Goal: Information Seeking & Learning: Learn about a topic

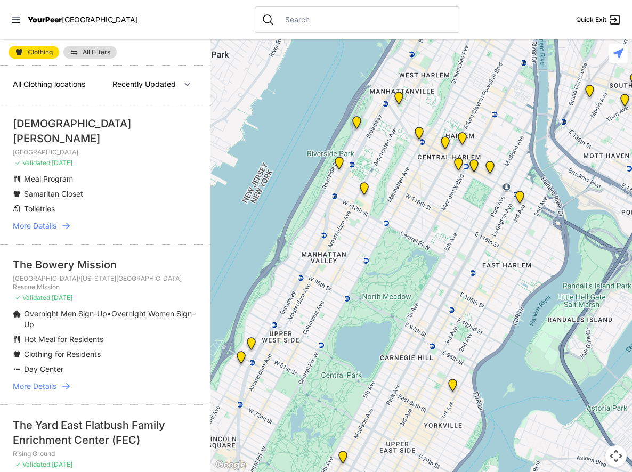
drag, startPoint x: 523, startPoint y: 171, endPoint x: 436, endPoint y: 264, distance: 127.4
click at [436, 264] on div at bounding box center [420, 255] width 421 height 433
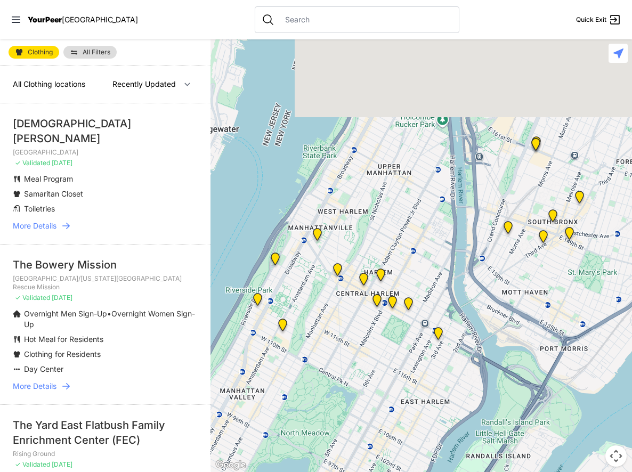
drag, startPoint x: 409, startPoint y: 206, endPoint x: 328, endPoint y: 347, distance: 162.8
click at [328, 347] on div at bounding box center [420, 255] width 421 height 433
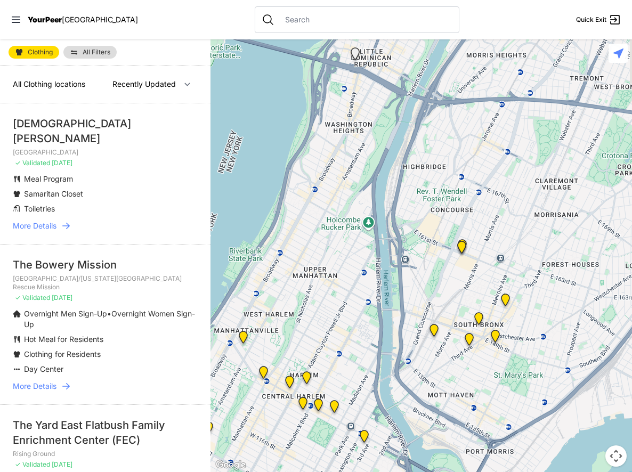
drag, startPoint x: 468, startPoint y: 197, endPoint x: 407, endPoint y: 282, distance: 105.0
click at [407, 282] on div at bounding box center [420, 255] width 421 height 433
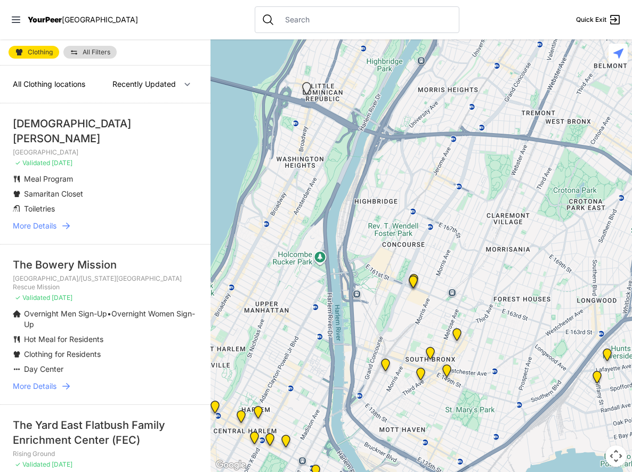
drag, startPoint x: 507, startPoint y: 267, endPoint x: 515, endPoint y: 237, distance: 31.3
click at [515, 237] on div at bounding box center [420, 255] width 421 height 433
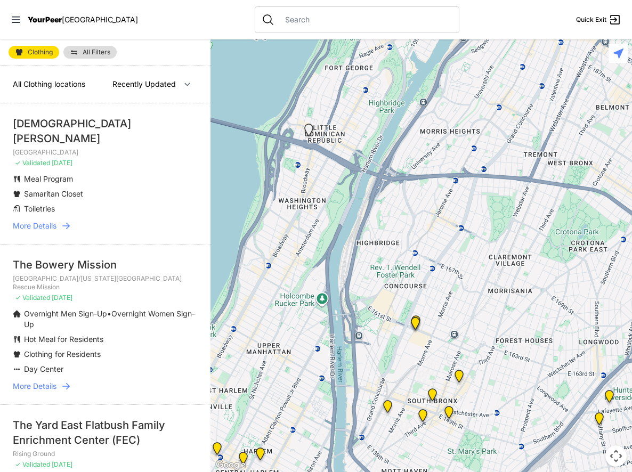
drag, startPoint x: 436, startPoint y: 234, endPoint x: 440, endPoint y: 281, distance: 47.0
click at [440, 281] on div at bounding box center [420, 255] width 421 height 433
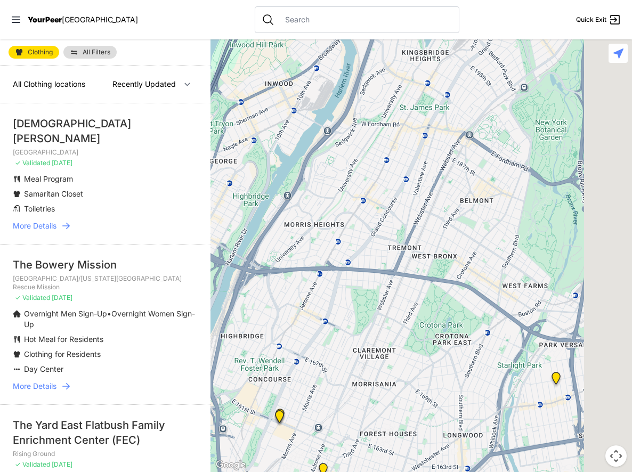
drag, startPoint x: 441, startPoint y: 347, endPoint x: 356, endPoint y: 394, distance: 96.6
click at [357, 394] on div at bounding box center [420, 255] width 421 height 433
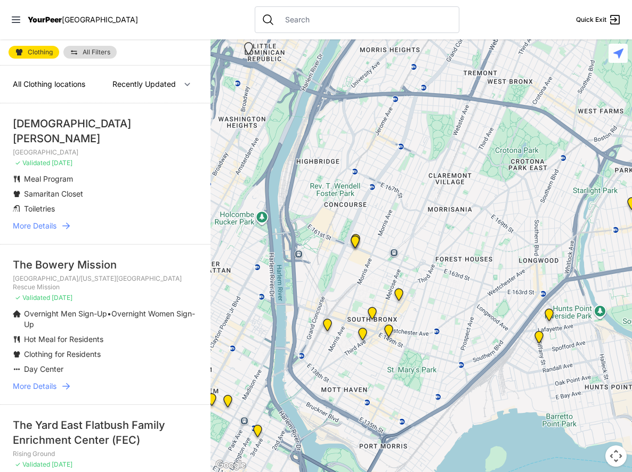
drag, startPoint x: 369, startPoint y: 393, endPoint x: 446, endPoint y: 218, distance: 190.9
click at [450, 215] on div at bounding box center [420, 255] width 421 height 433
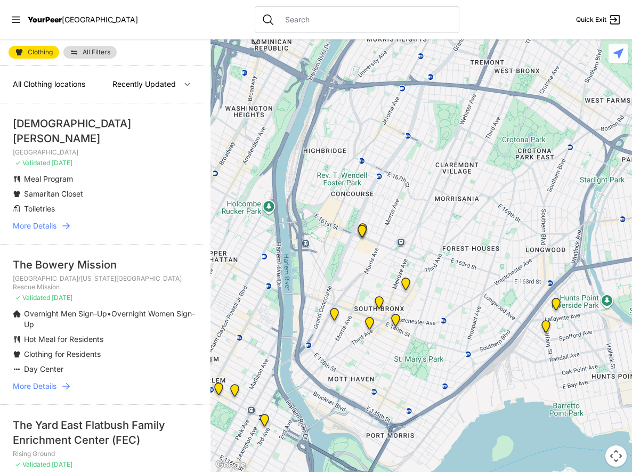
click at [377, 300] on img "The Bronx" at bounding box center [378, 304] width 13 height 17
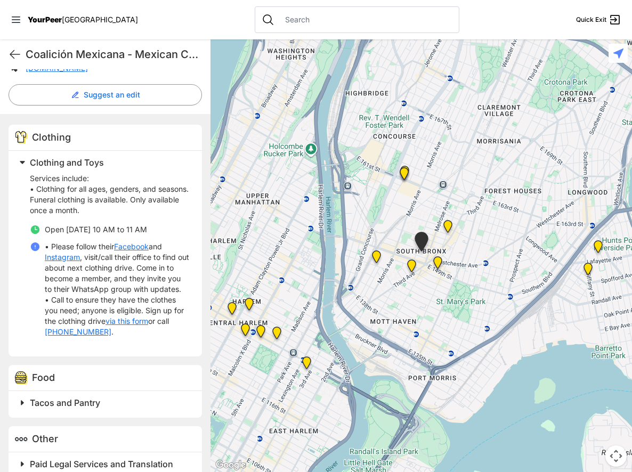
scroll to position [298, 0]
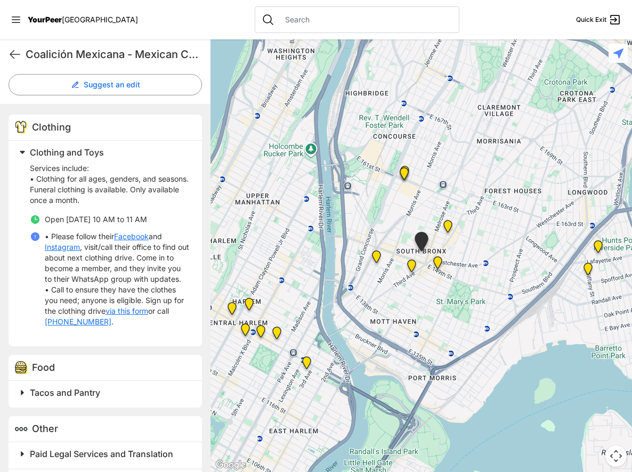
click at [405, 175] on img "South Bronx NeON Works" at bounding box center [403, 175] width 13 height 17
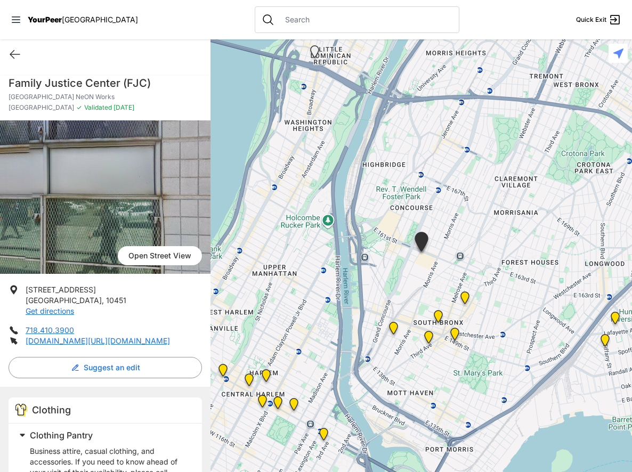
click at [402, 169] on div at bounding box center [420, 255] width 421 height 433
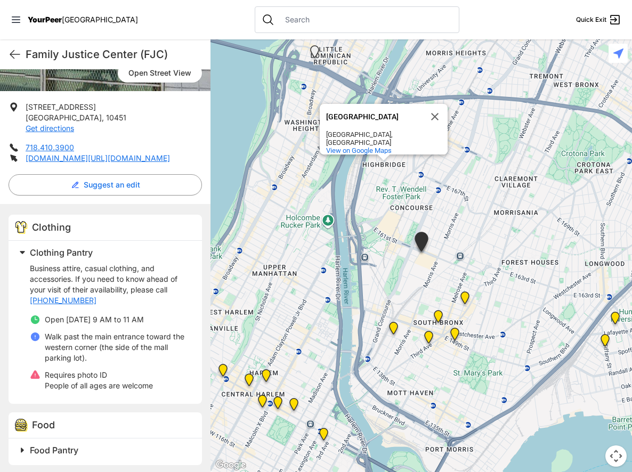
scroll to position [316, 0]
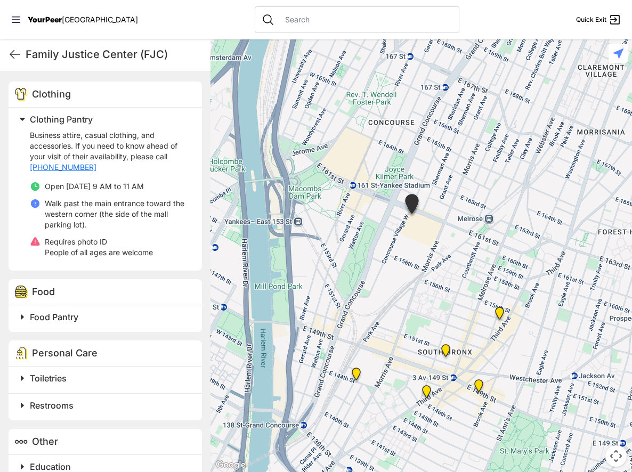
click at [436, 387] on div "[GEOGRAPHIC_DATA], [GEOGRAPHIC_DATA] View on Google Maps" at bounding box center [420, 255] width 421 height 433
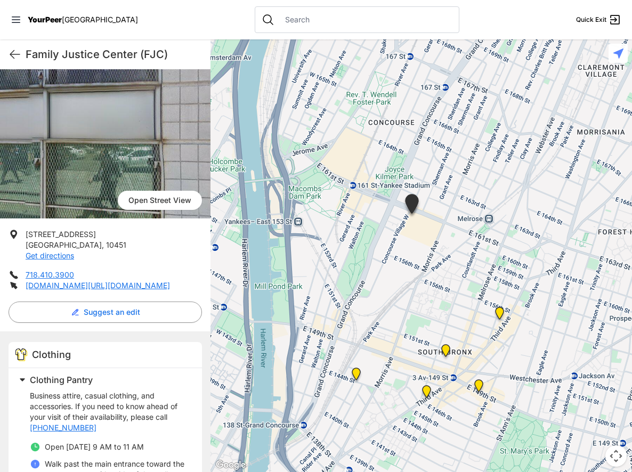
scroll to position [0, 0]
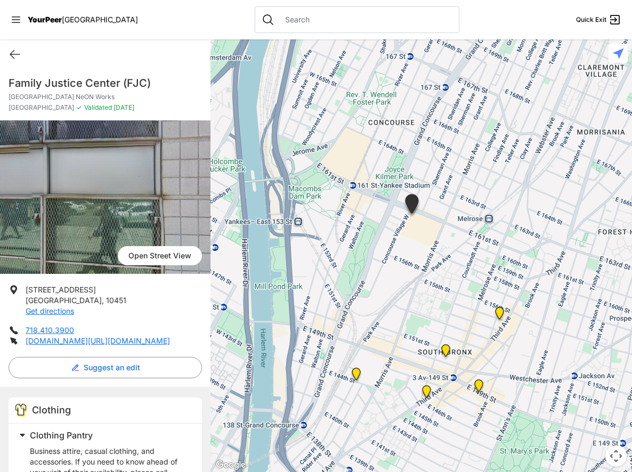
click at [498, 314] on img "Bronx Youth Center (BYC)" at bounding box center [499, 315] width 13 height 17
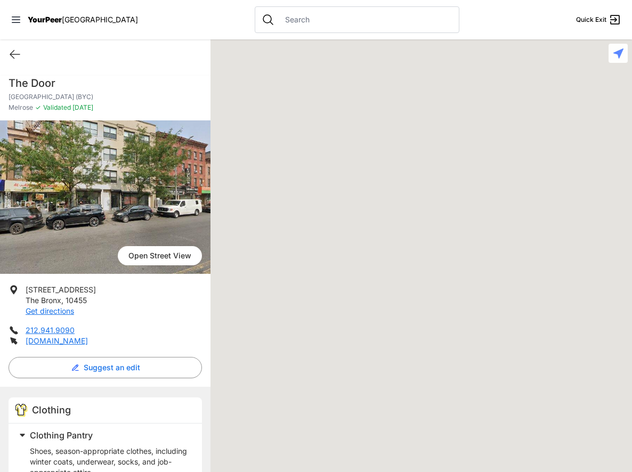
click at [500, 310] on div at bounding box center [420, 255] width 421 height 433
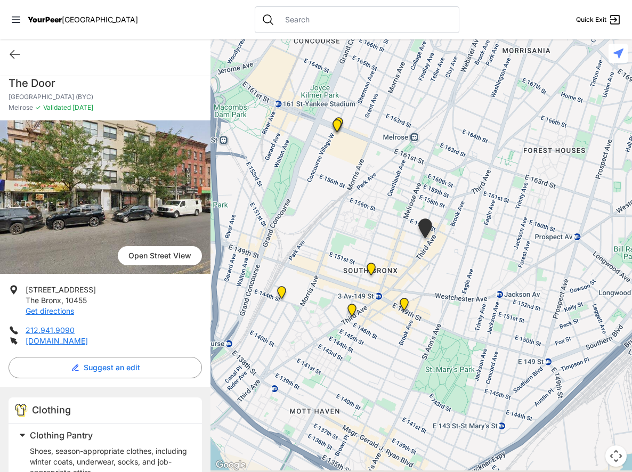
drag, startPoint x: 551, startPoint y: 344, endPoint x: 350, endPoint y: 236, distance: 227.9
click at [349, 236] on div at bounding box center [420, 255] width 421 height 433
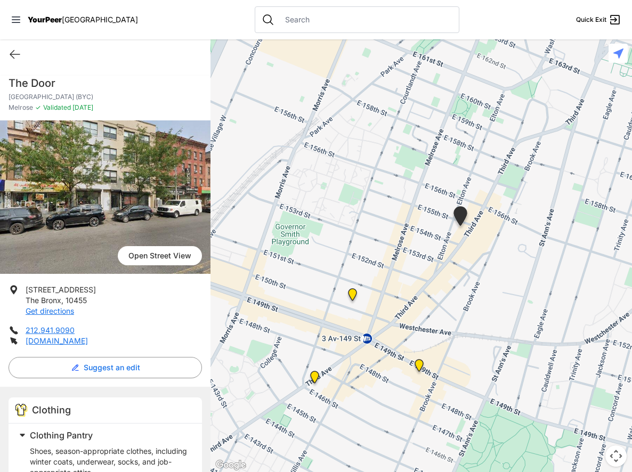
drag, startPoint x: 488, startPoint y: 278, endPoint x: 478, endPoint y: 229, distance: 49.5
click at [458, 260] on div at bounding box center [420, 255] width 421 height 433
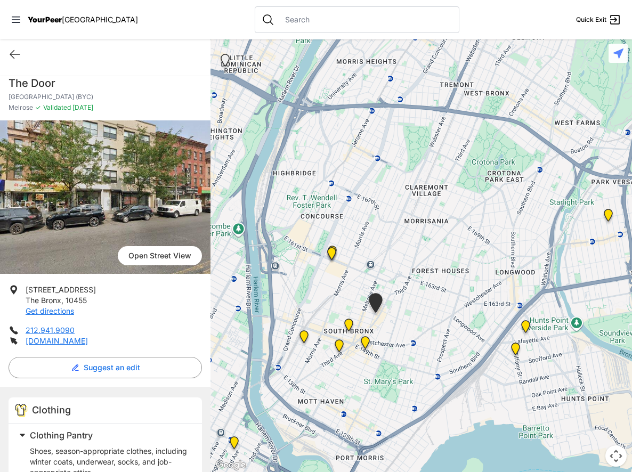
drag, startPoint x: 559, startPoint y: 295, endPoint x: 507, endPoint y: 329, distance: 61.9
click at [448, 339] on div at bounding box center [420, 255] width 421 height 433
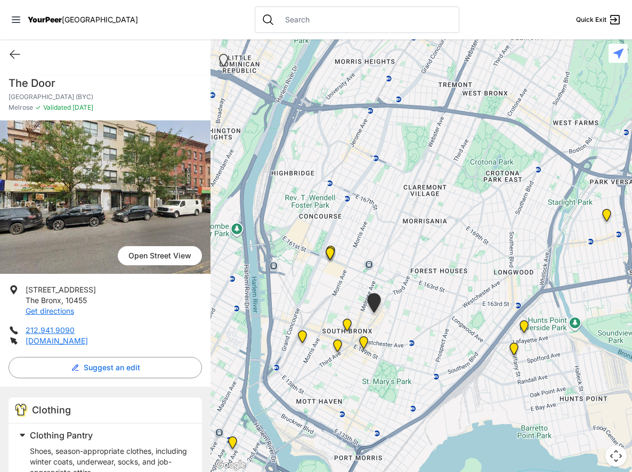
click at [605, 217] on img "East Tremont Head Start" at bounding box center [606, 217] width 13 height 17
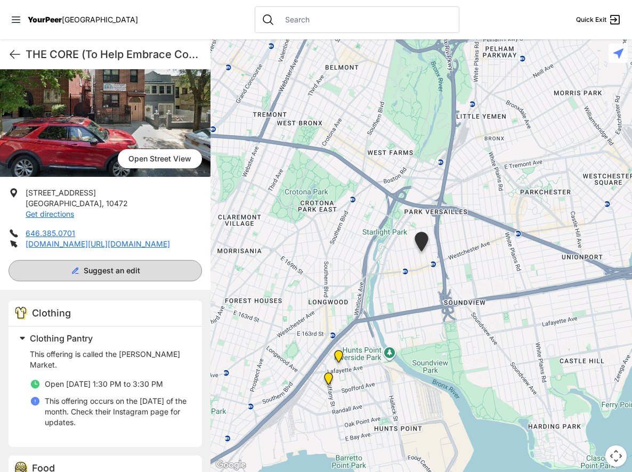
scroll to position [184, 0]
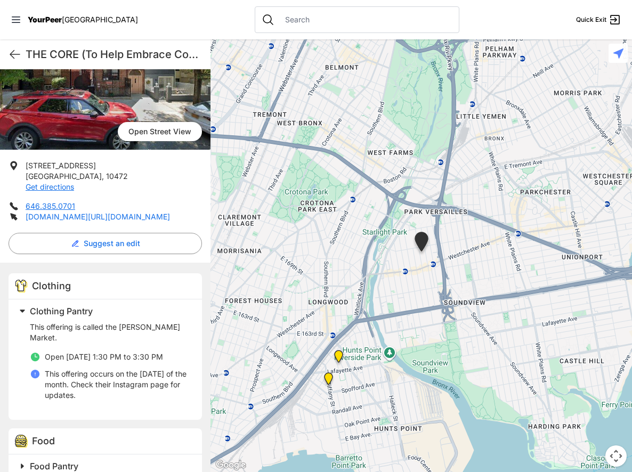
click at [89, 215] on link "[DOMAIN_NAME][URL][DOMAIN_NAME]" at bounding box center [98, 216] width 144 height 9
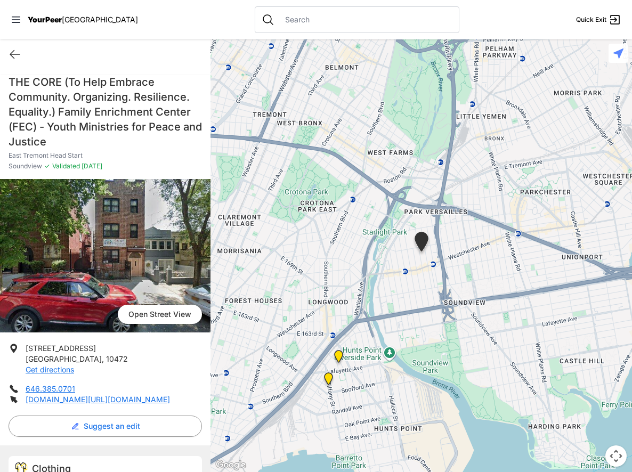
scroll to position [2, 0]
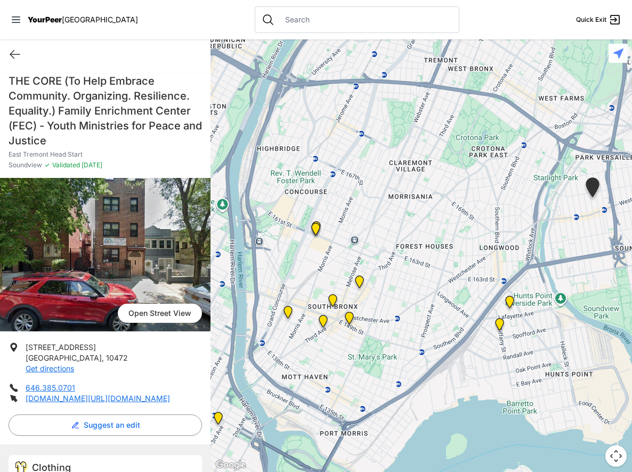
drag, startPoint x: 362, startPoint y: 388, endPoint x: 533, endPoint y: 334, distance: 180.0
click at [533, 334] on div at bounding box center [420, 255] width 421 height 433
click at [313, 229] on img "South Bronx NeON Works" at bounding box center [315, 231] width 13 height 17
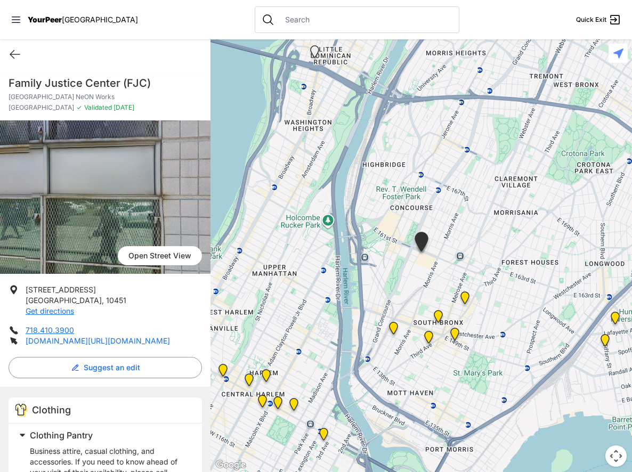
click at [149, 343] on link "[DOMAIN_NAME][URL][DOMAIN_NAME]" at bounding box center [98, 340] width 144 height 9
click at [13, 69] on div "Quick Exit" at bounding box center [105, 54] width 210 height 30
click at [13, 58] on icon at bounding box center [15, 55] width 10 height 8
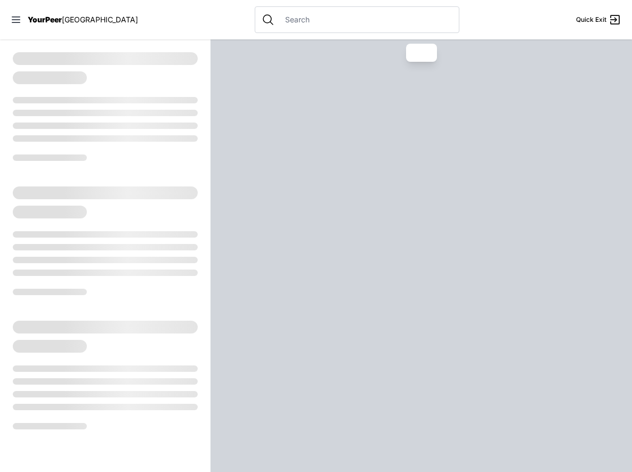
select select "recentlyUpdated"
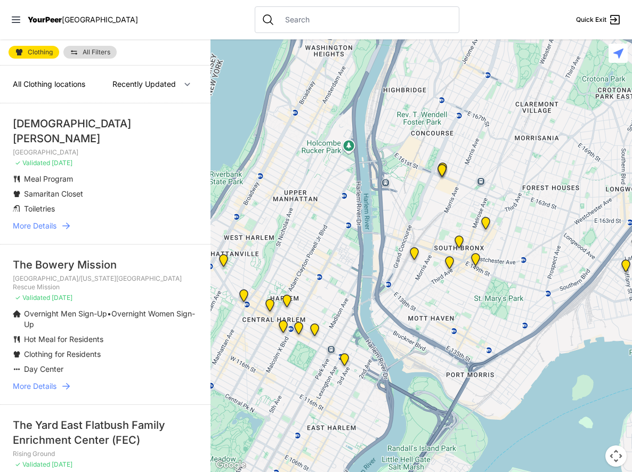
drag, startPoint x: 427, startPoint y: 259, endPoint x: 259, endPoint y: 423, distance: 234.0
click at [225, 448] on div at bounding box center [420, 255] width 421 height 433
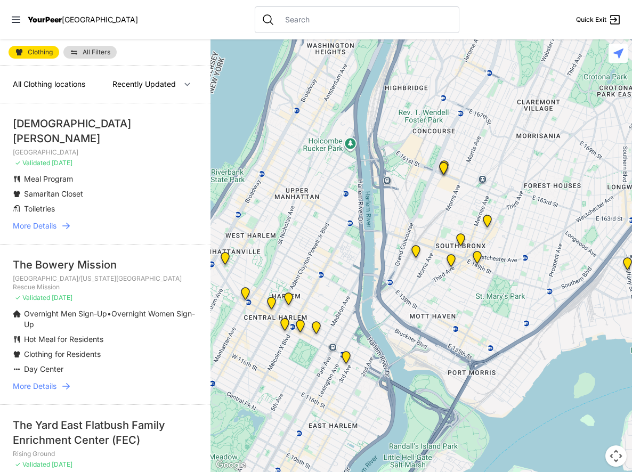
click at [415, 251] on img "Harm Reduction Center" at bounding box center [415, 253] width 13 height 17
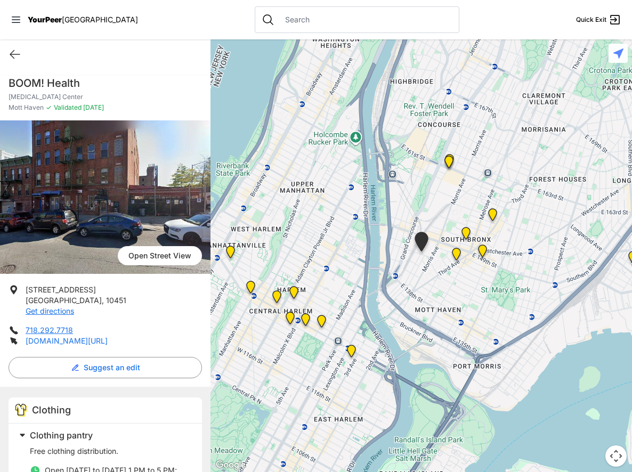
click at [56, 339] on link "[DOMAIN_NAME][URL]" at bounding box center [67, 340] width 82 height 9
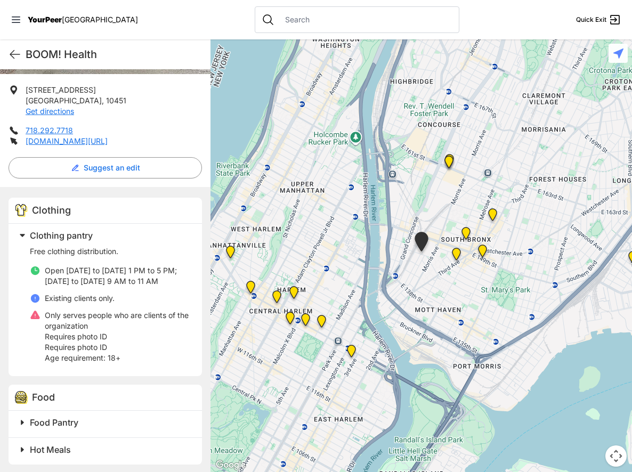
scroll to position [203, 0]
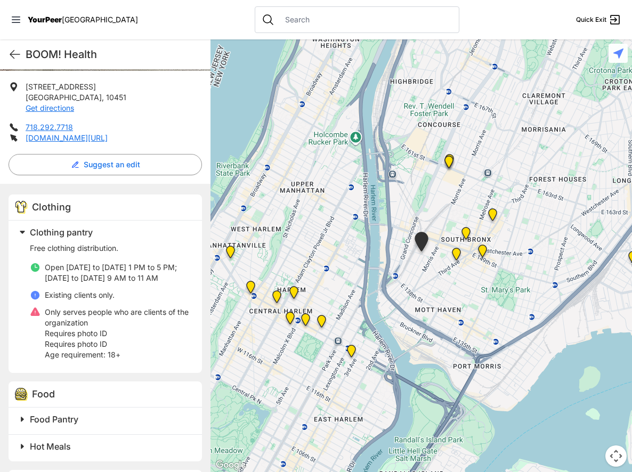
click at [465, 258] on div at bounding box center [420, 255] width 421 height 433
click at [455, 256] on img at bounding box center [456, 256] width 13 height 17
click at [454, 255] on img at bounding box center [456, 256] width 13 height 17
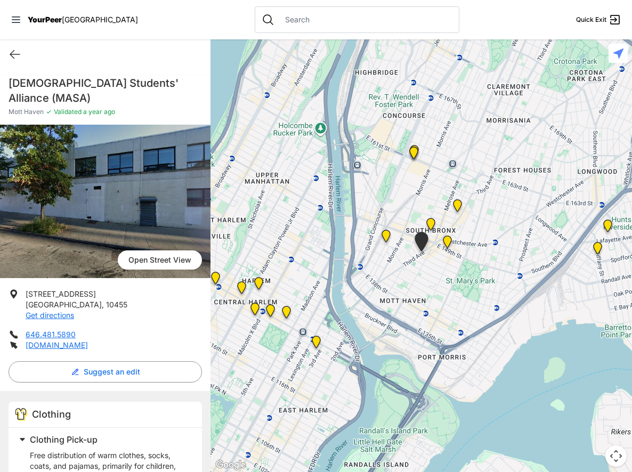
click at [447, 242] on img "The Bronx Pride Center" at bounding box center [447, 244] width 13 height 17
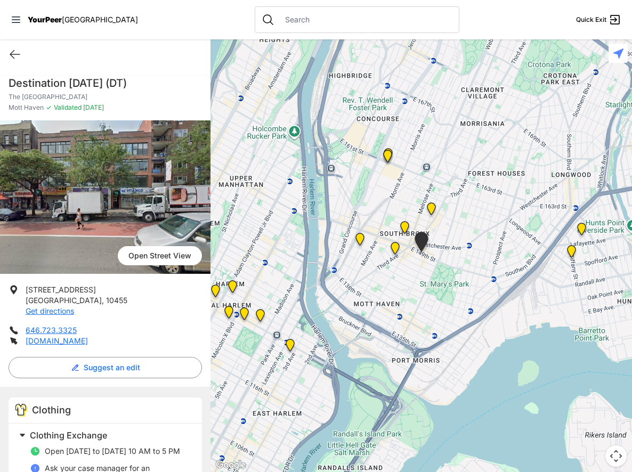
click at [402, 227] on img "The Bronx" at bounding box center [404, 229] width 13 height 17
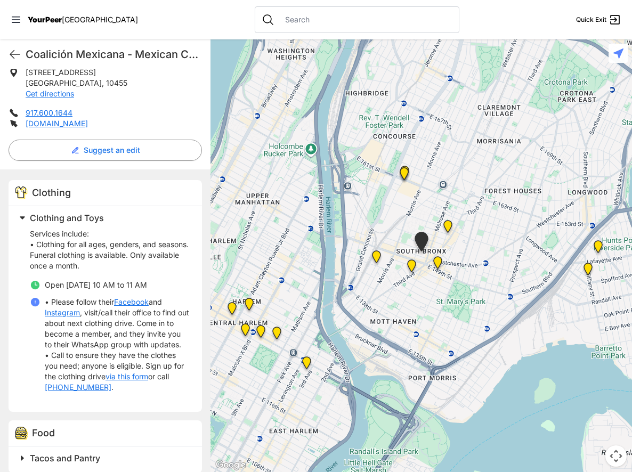
scroll to position [236, 0]
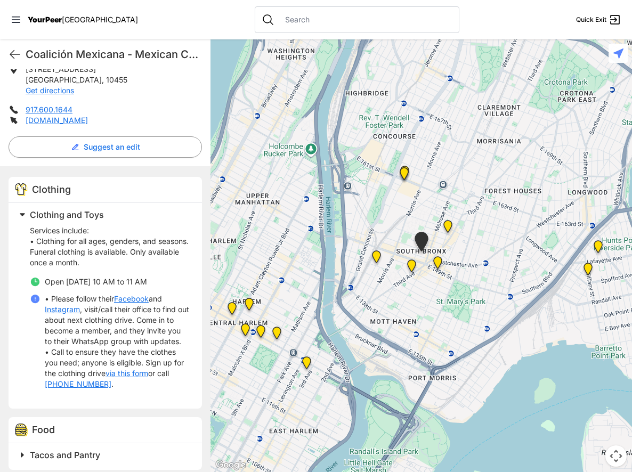
click at [136, 379] on link "via this form" at bounding box center [126, 373] width 43 height 11
click at [21, 52] on div "Coalición Mexicana - Mexican Coalition Quick Exit" at bounding box center [105, 54] width 210 height 30
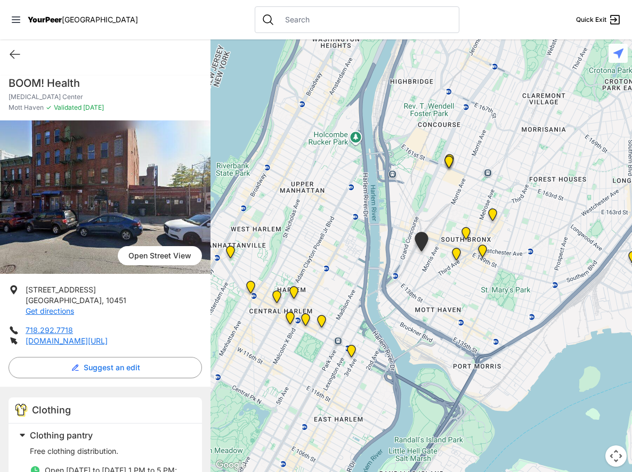
click at [295, 287] on img "Manhattan" at bounding box center [293, 294] width 13 height 17
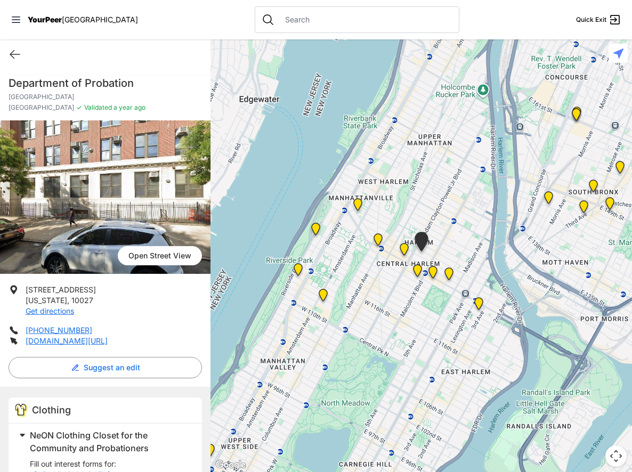
click at [433, 271] on img "Manhattan" at bounding box center [432, 274] width 13 height 17
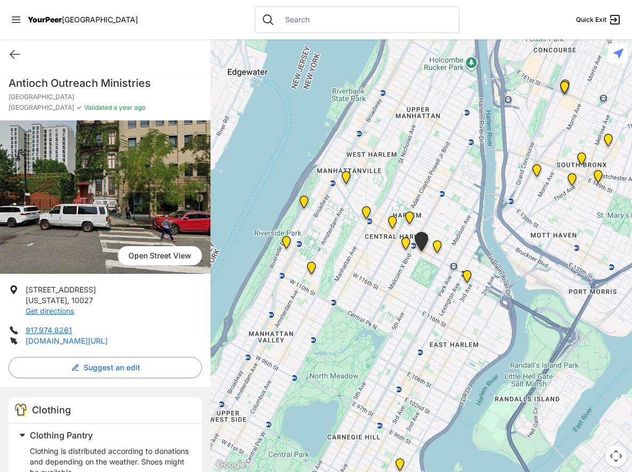
click at [67, 338] on link "[DOMAIN_NAME][URL]" at bounding box center [67, 340] width 82 height 9
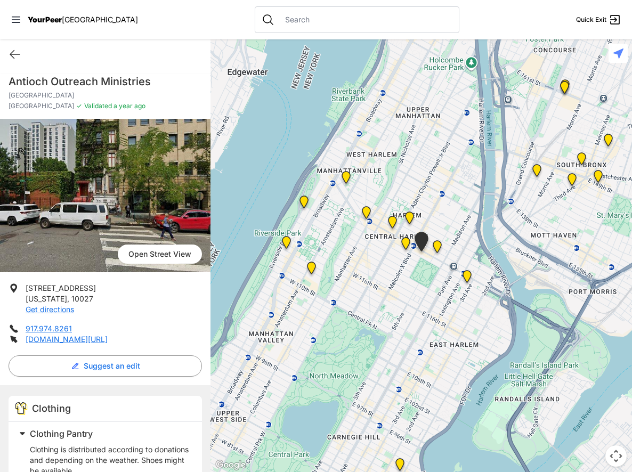
scroll to position [2, 0]
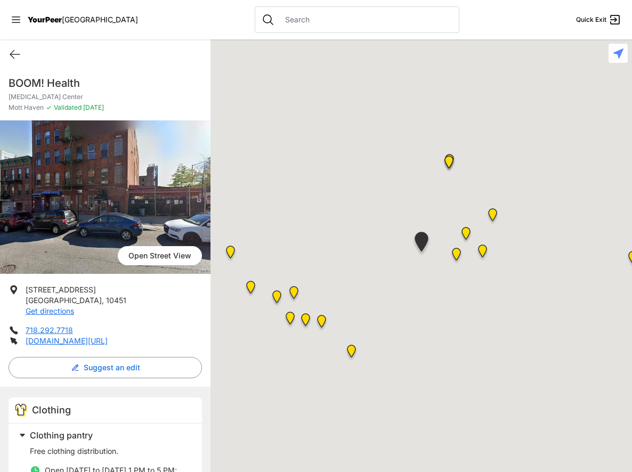
select select "recentlyUpdated"
